Goal: Task Accomplishment & Management: Manage account settings

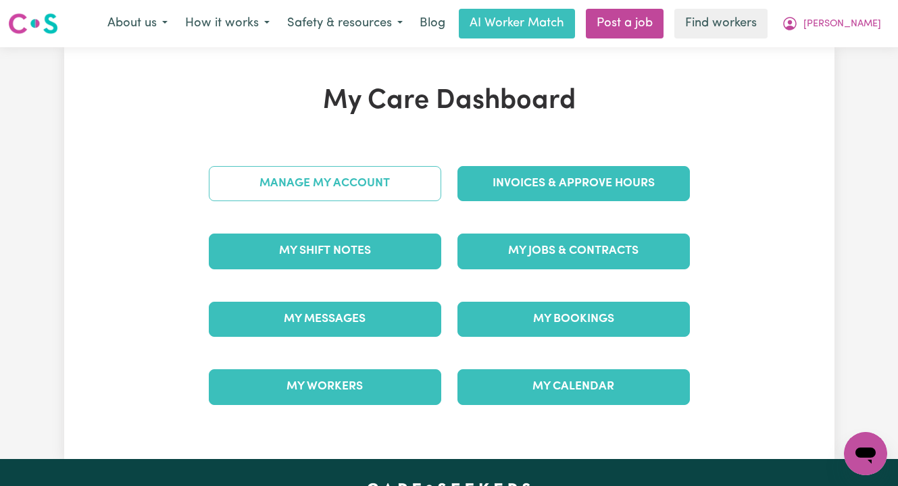
click at [328, 191] on link "Manage My Account" at bounding box center [325, 183] width 232 height 35
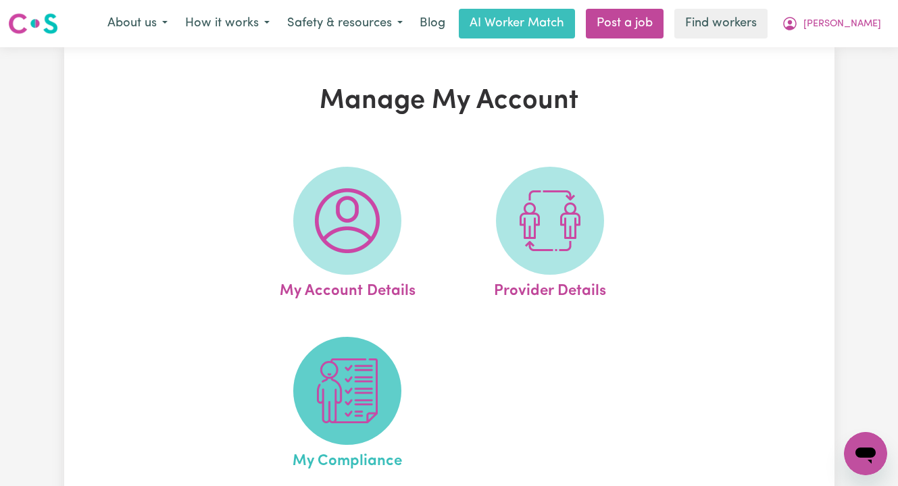
click at [334, 368] on img at bounding box center [347, 391] width 65 height 65
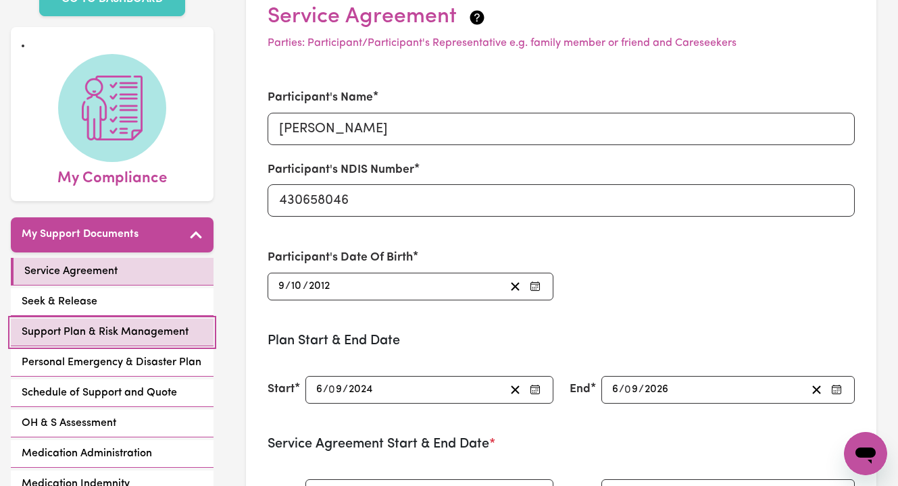
click at [176, 324] on span "Support Plan & Risk Management" at bounding box center [105, 332] width 167 height 16
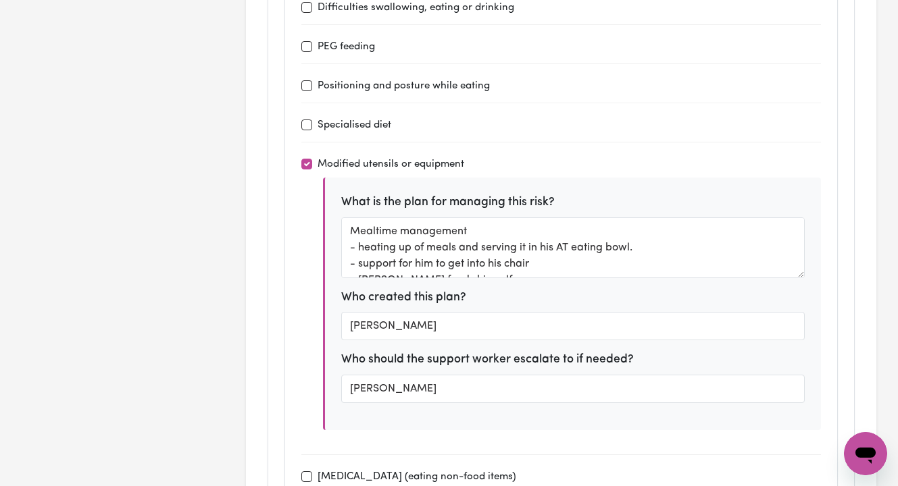
scroll to position [1760, 0]
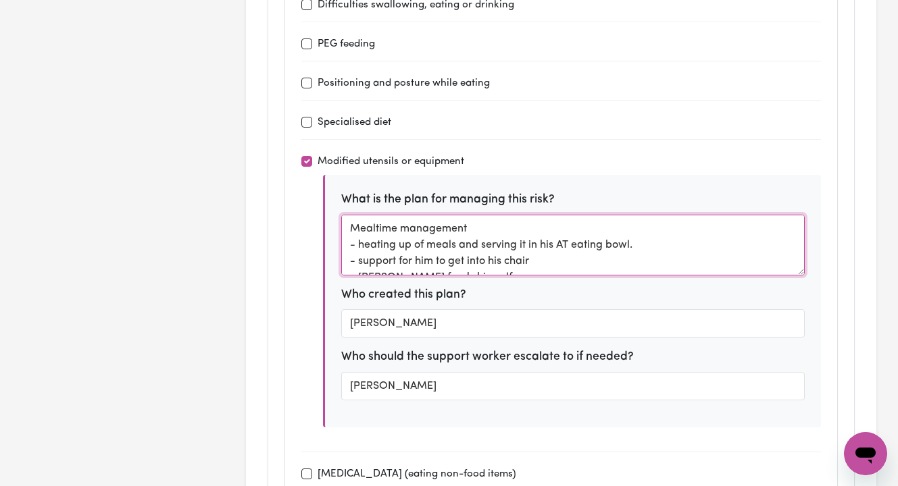
click at [592, 245] on textarea "Mealtime management - heating up of meals and serving it in his AT eating bowl.…" at bounding box center [573, 245] width 464 height 61
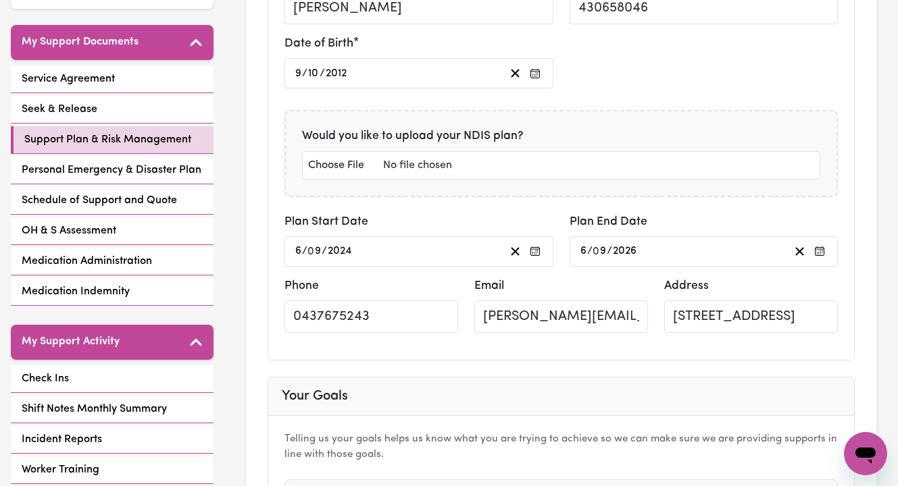
scroll to position [0, 0]
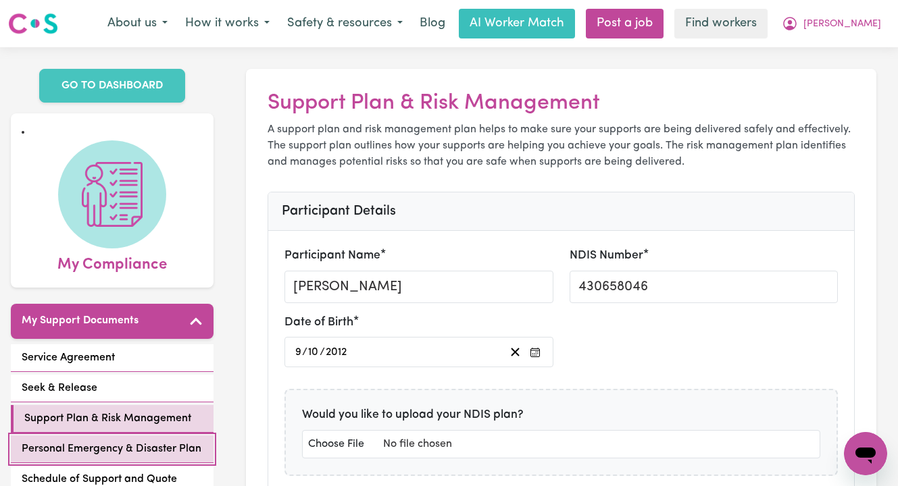
click at [91, 441] on span "Personal Emergency & Disaster Plan" at bounding box center [112, 449] width 180 height 16
select select "postpone"
select select "phone"
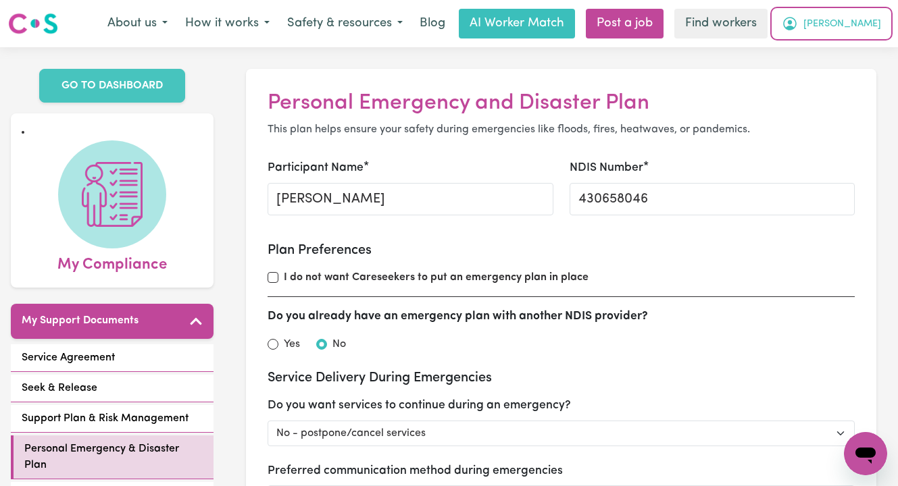
click at [866, 17] on span "[PERSON_NAME]" at bounding box center [842, 24] width 78 height 15
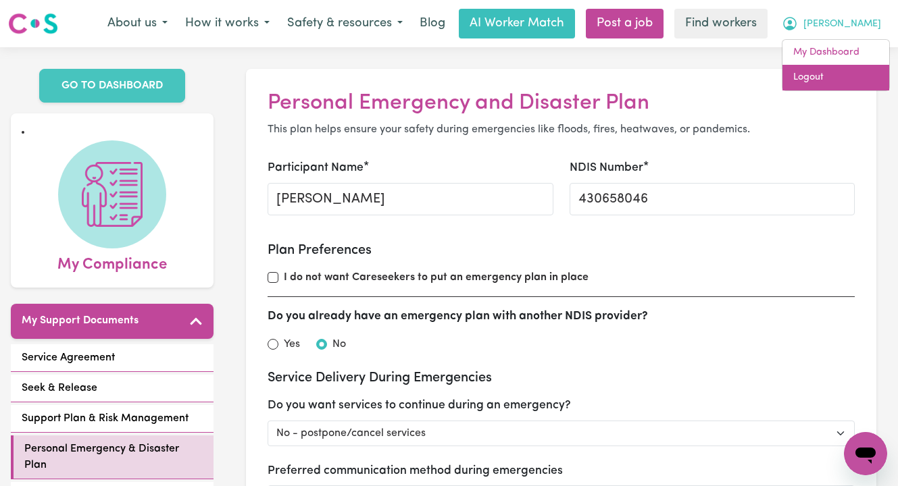
click at [849, 76] on link "Logout" at bounding box center [835, 78] width 107 height 26
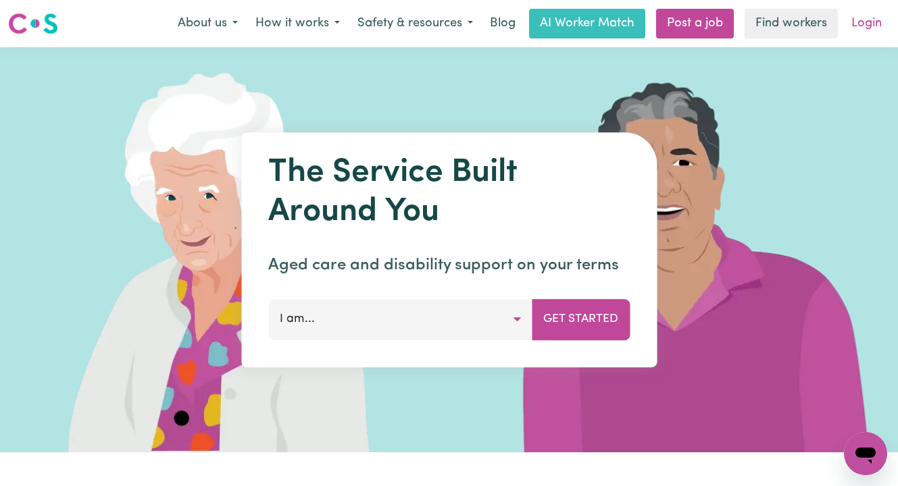
click at [863, 26] on link "Login" at bounding box center [866, 24] width 47 height 30
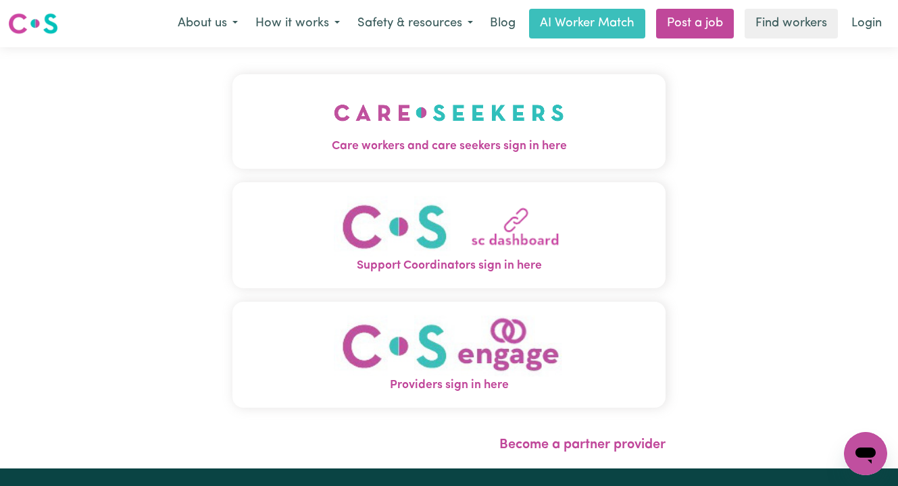
click at [488, 130] on img "Care workers and care seekers sign in here" at bounding box center [449, 113] width 230 height 50
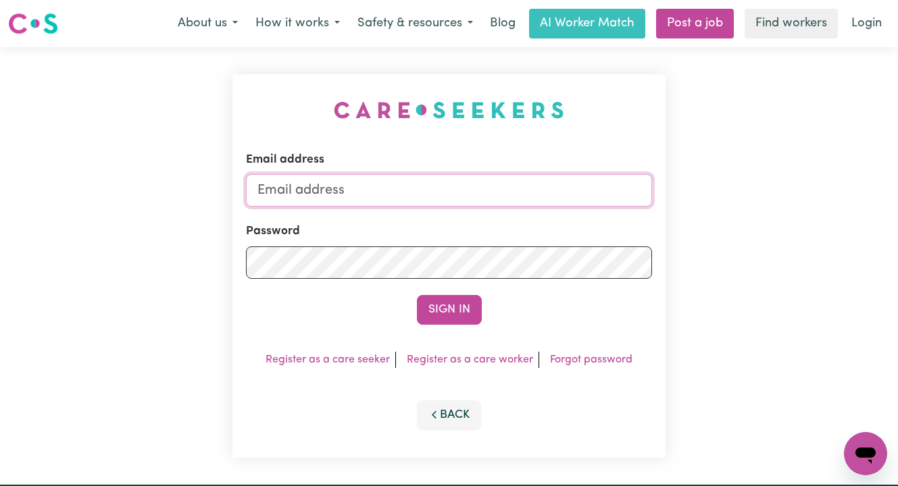
click at [528, 187] on input "Email address" at bounding box center [449, 190] width 406 height 32
type input "[EMAIL_ADDRESS][DOMAIN_NAME]"
click at [417, 295] on button "Sign In" at bounding box center [449, 310] width 65 height 30
